Goal: Information Seeking & Learning: Learn about a topic

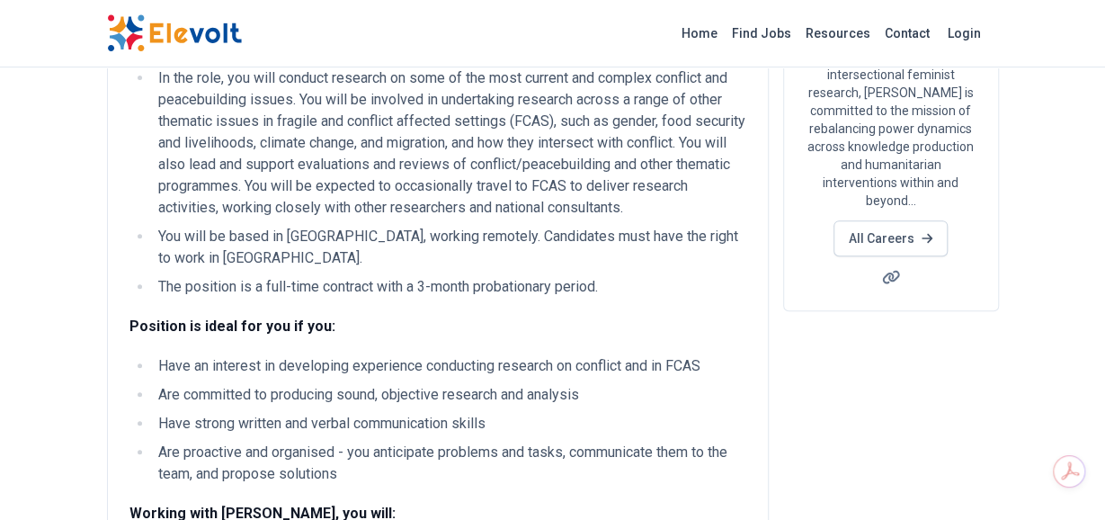
scroll to position [360, 0]
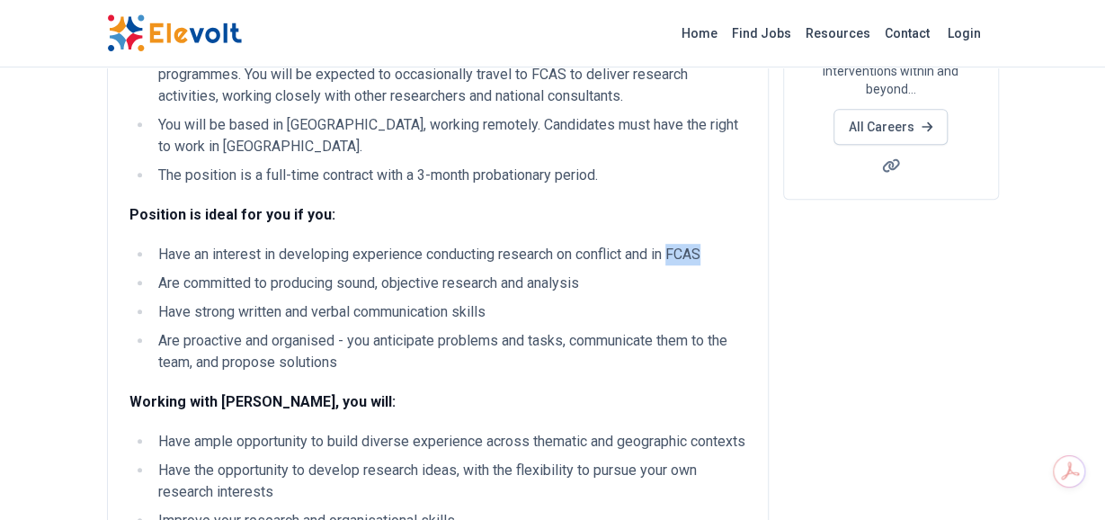
drag, startPoint x: 675, startPoint y: 253, endPoint x: 717, endPoint y: 251, distance: 42.3
click at [717, 251] on li "Have an interest in developing experience conducting research on conflict and i…" at bounding box center [449, 255] width 593 height 22
copy li "FCAS"
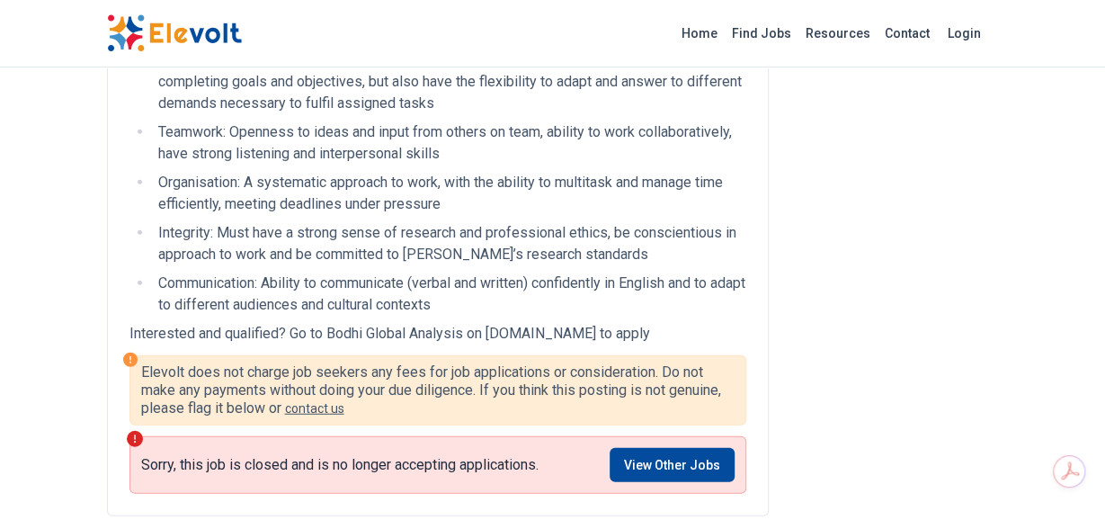
scroll to position [2068, 0]
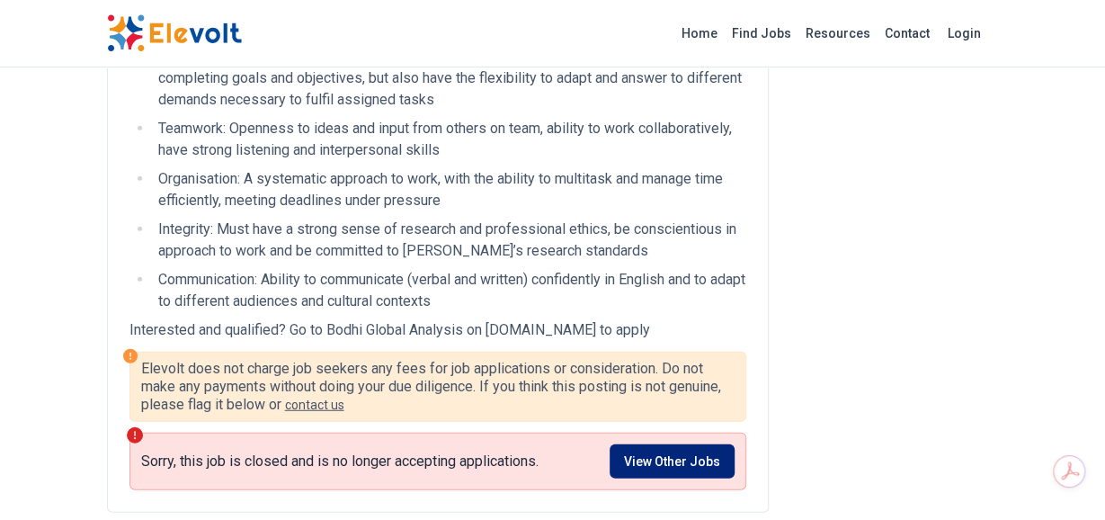
click at [682, 478] on link "View Other Jobs" at bounding box center [672, 461] width 125 height 34
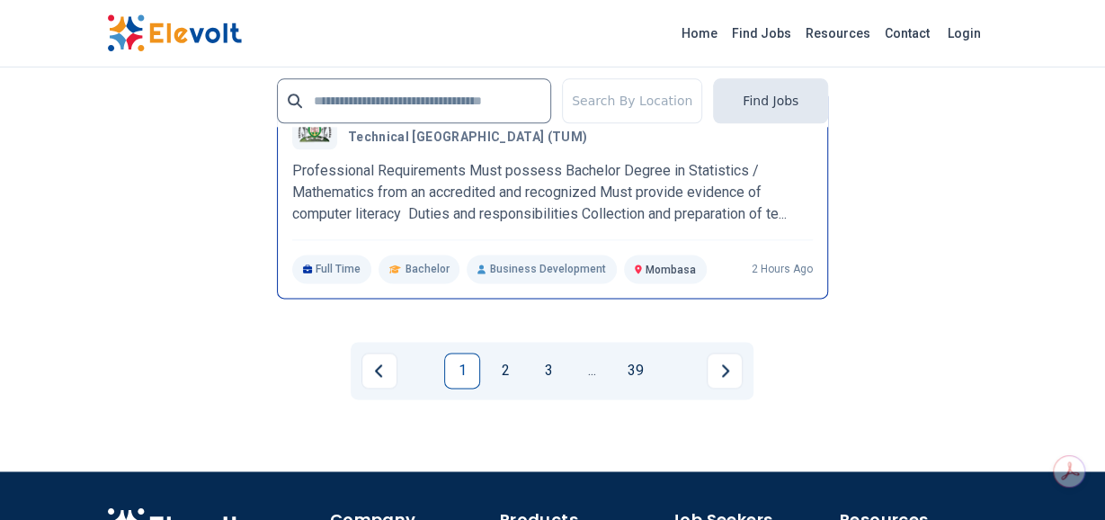
scroll to position [4316, 0]
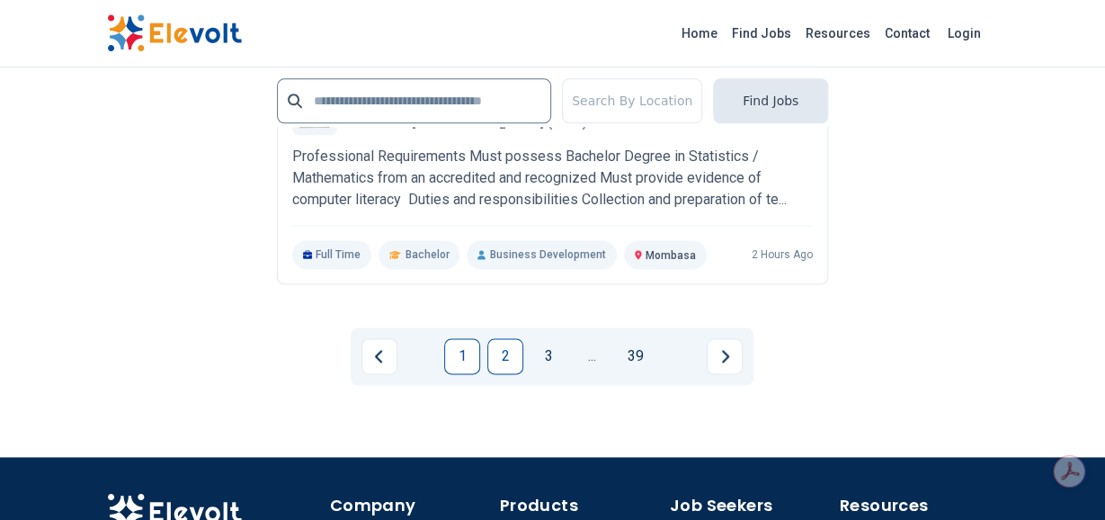
click at [504, 338] on link "2" at bounding box center [505, 356] width 36 height 36
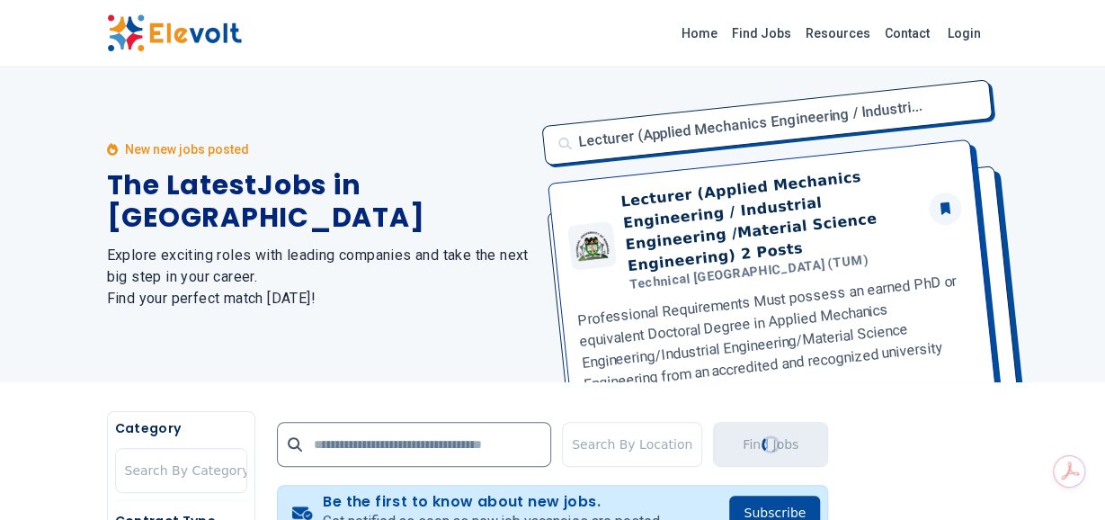
scroll to position [0, 0]
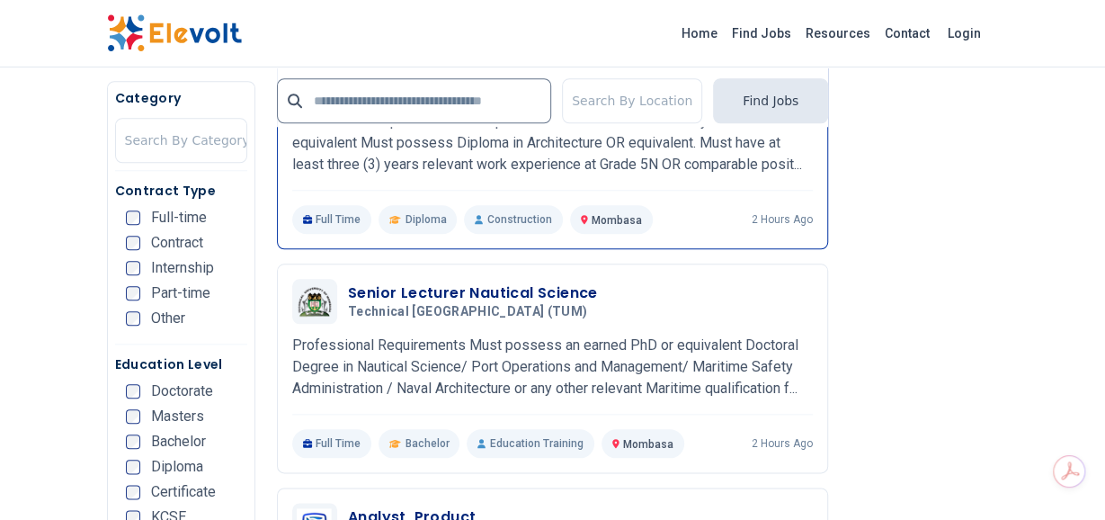
scroll to position [809, 0]
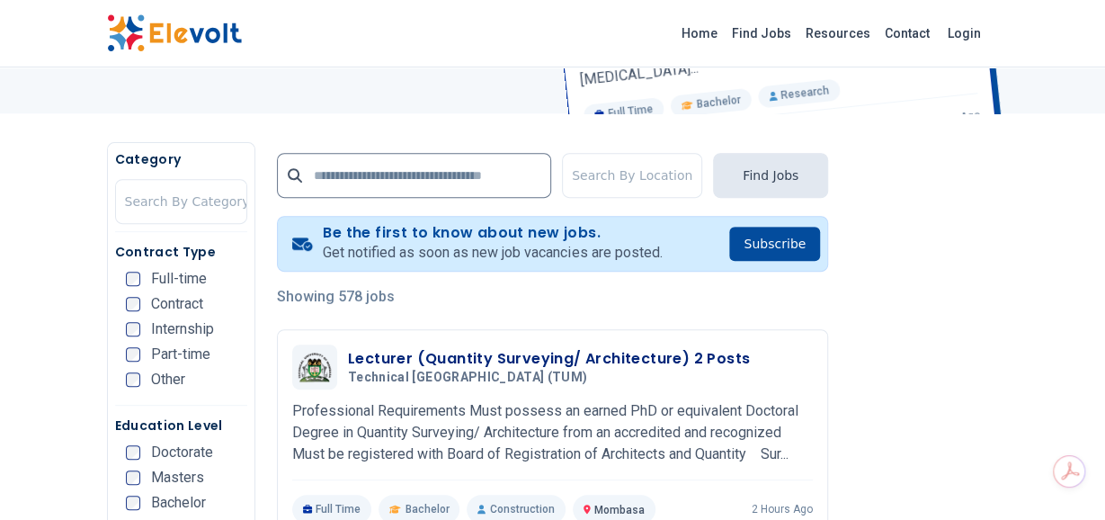
scroll to position [270, 0]
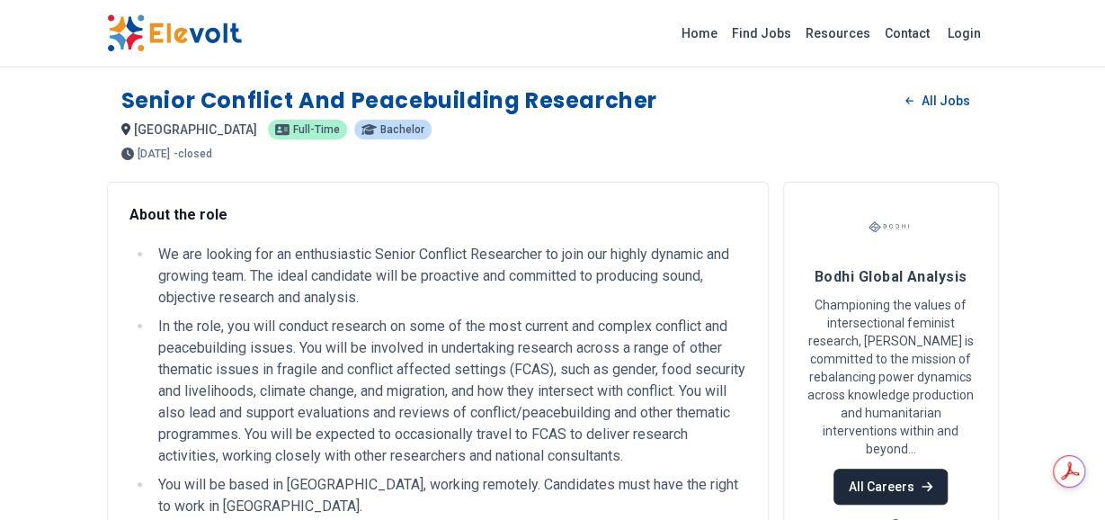
click at [892, 468] on link "All Careers" at bounding box center [890, 486] width 114 height 36
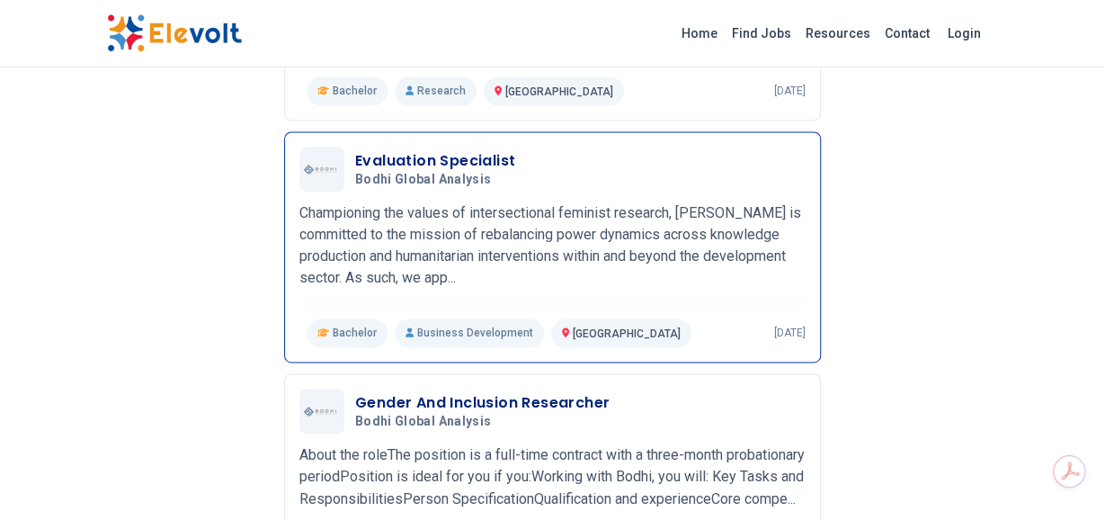
scroll to position [1259, 0]
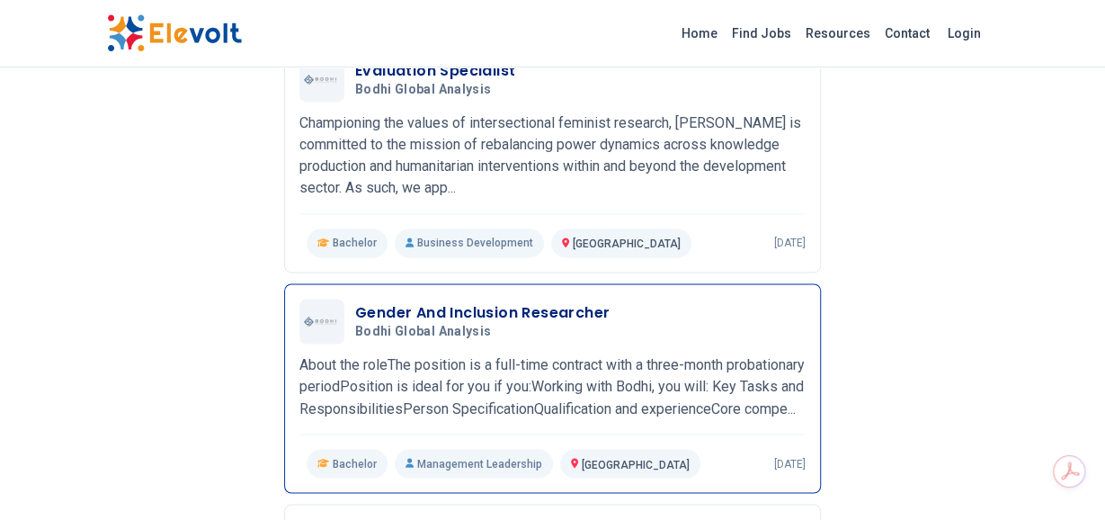
click at [774, 469] on div "Bachelor Management Leadership Nairobi KE 5 months ago" at bounding box center [552, 463] width 506 height 29
